Goal: Information Seeking & Learning: Learn about a topic

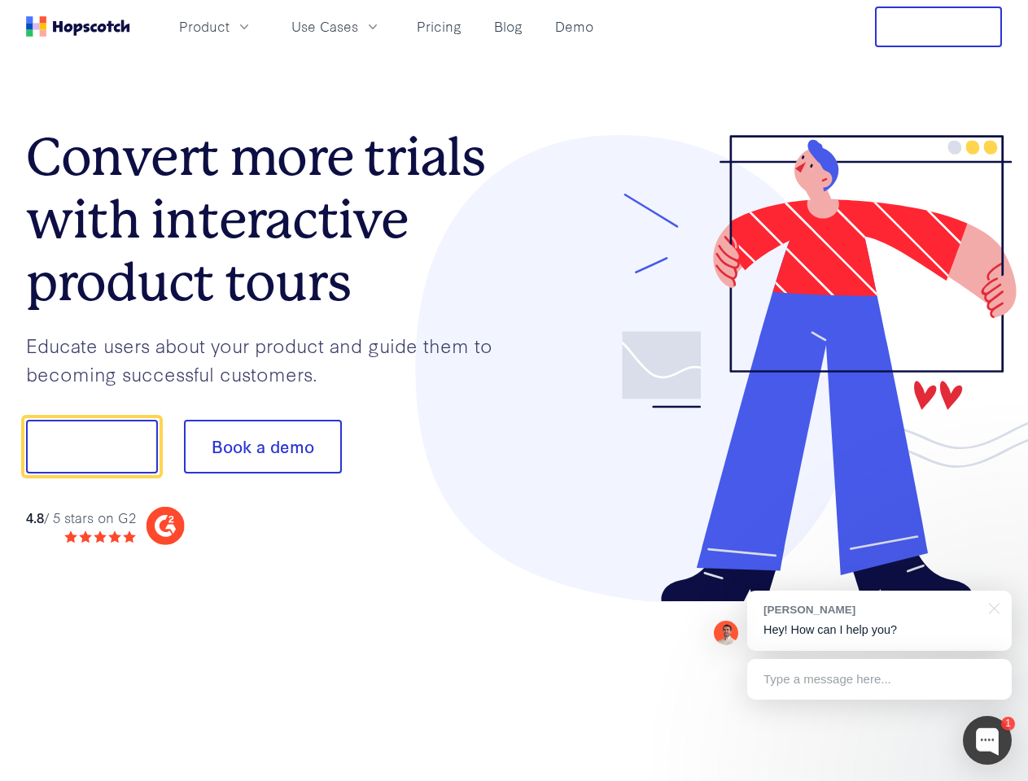
click at [514, 391] on div at bounding box center [758, 369] width 488 height 468
click at [229, 26] on span "Product" at bounding box center [204, 26] width 50 height 20
click at [358, 26] on span "Use Cases" at bounding box center [324, 26] width 67 height 20
click at [938, 27] on button "Free Trial" at bounding box center [938, 27] width 127 height 41
click at [91, 447] on button "Show me!" at bounding box center [92, 447] width 132 height 54
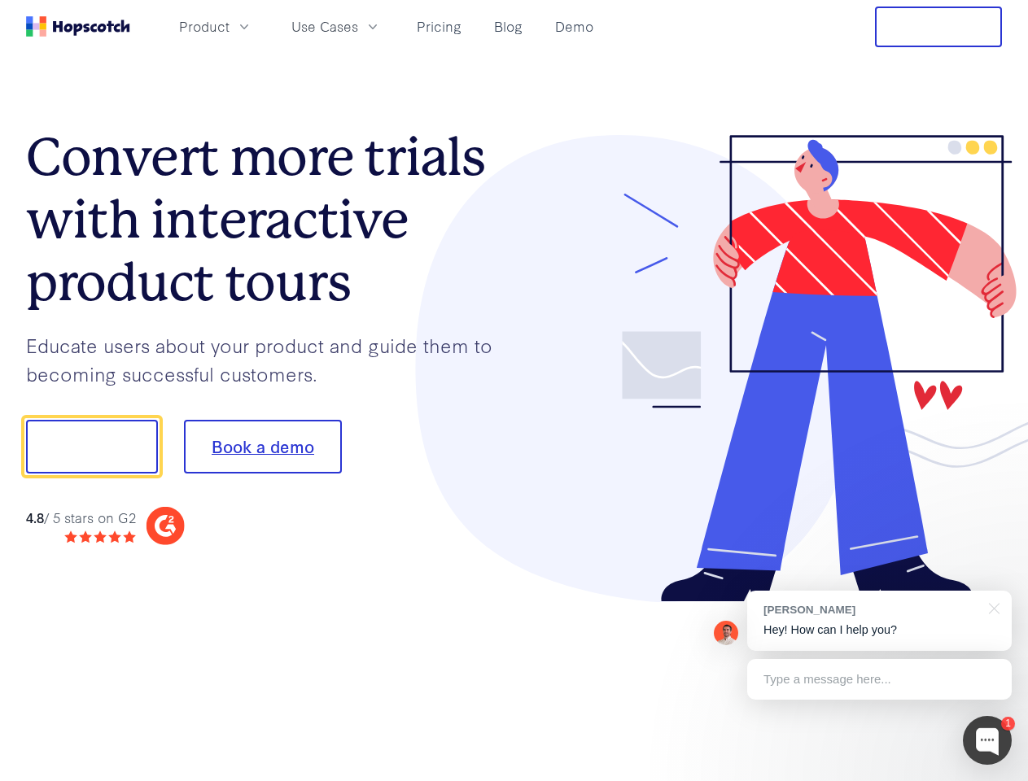
click at [262, 447] on button "Book a demo" at bounding box center [263, 447] width 158 height 54
click at [987, 740] on div at bounding box center [987, 740] width 49 height 49
click at [879, 621] on div "[PERSON_NAME] Hey! How can I help you?" at bounding box center [879, 621] width 264 height 60
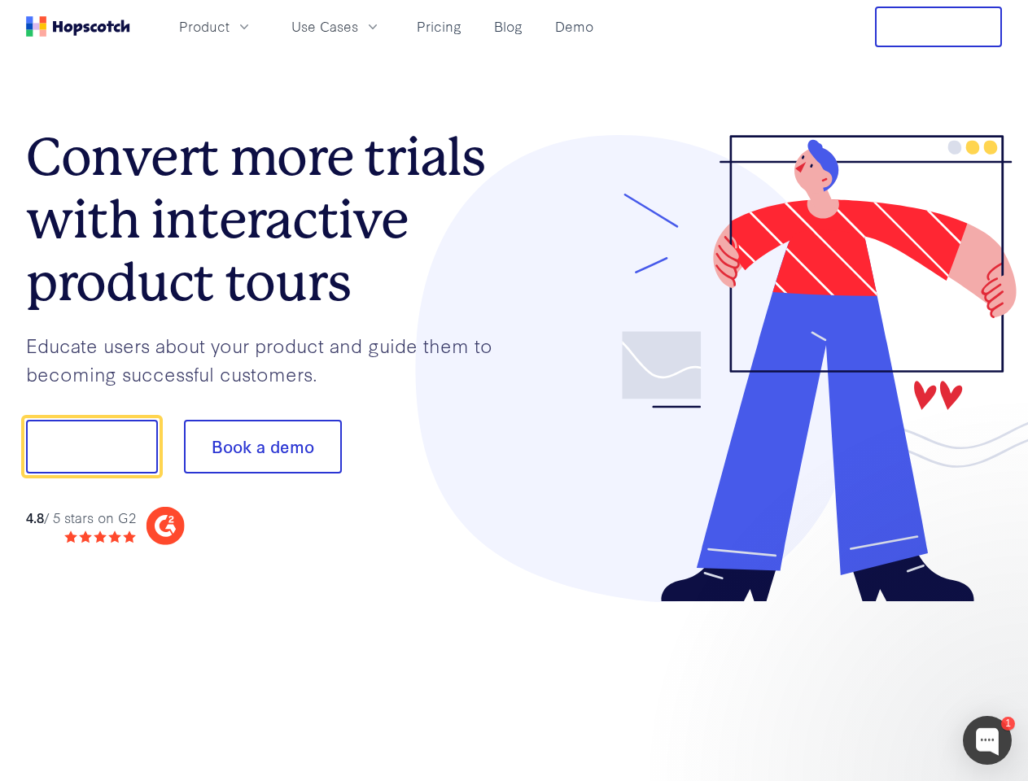
click at [991, 607] on div at bounding box center [858, 444] width 305 height 543
click at [879, 679] on div at bounding box center [858, 553] width 305 height 325
